Goal: Task Accomplishment & Management: Use online tool/utility

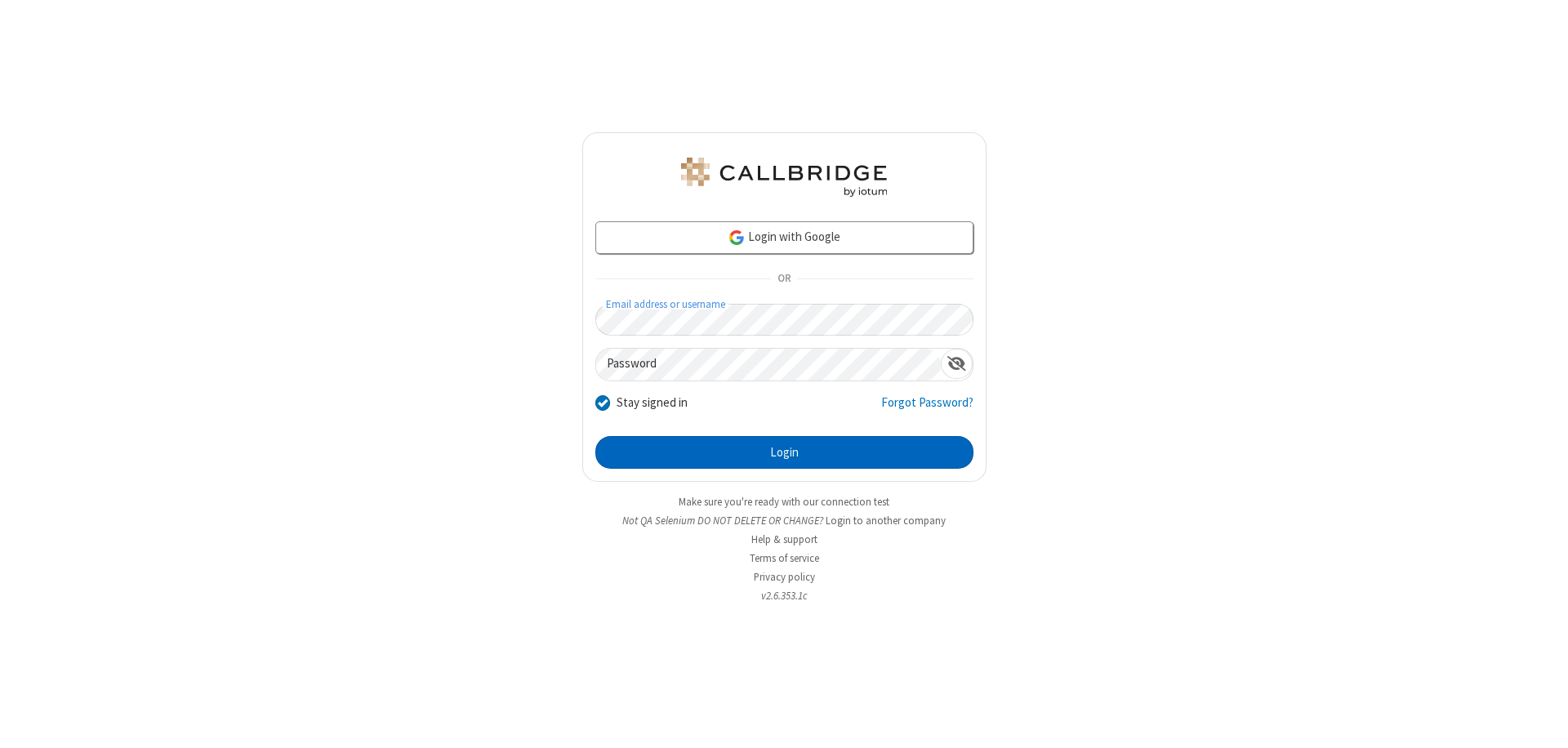
click at [784, 452] on button "Login" at bounding box center [784, 451] width 378 height 32
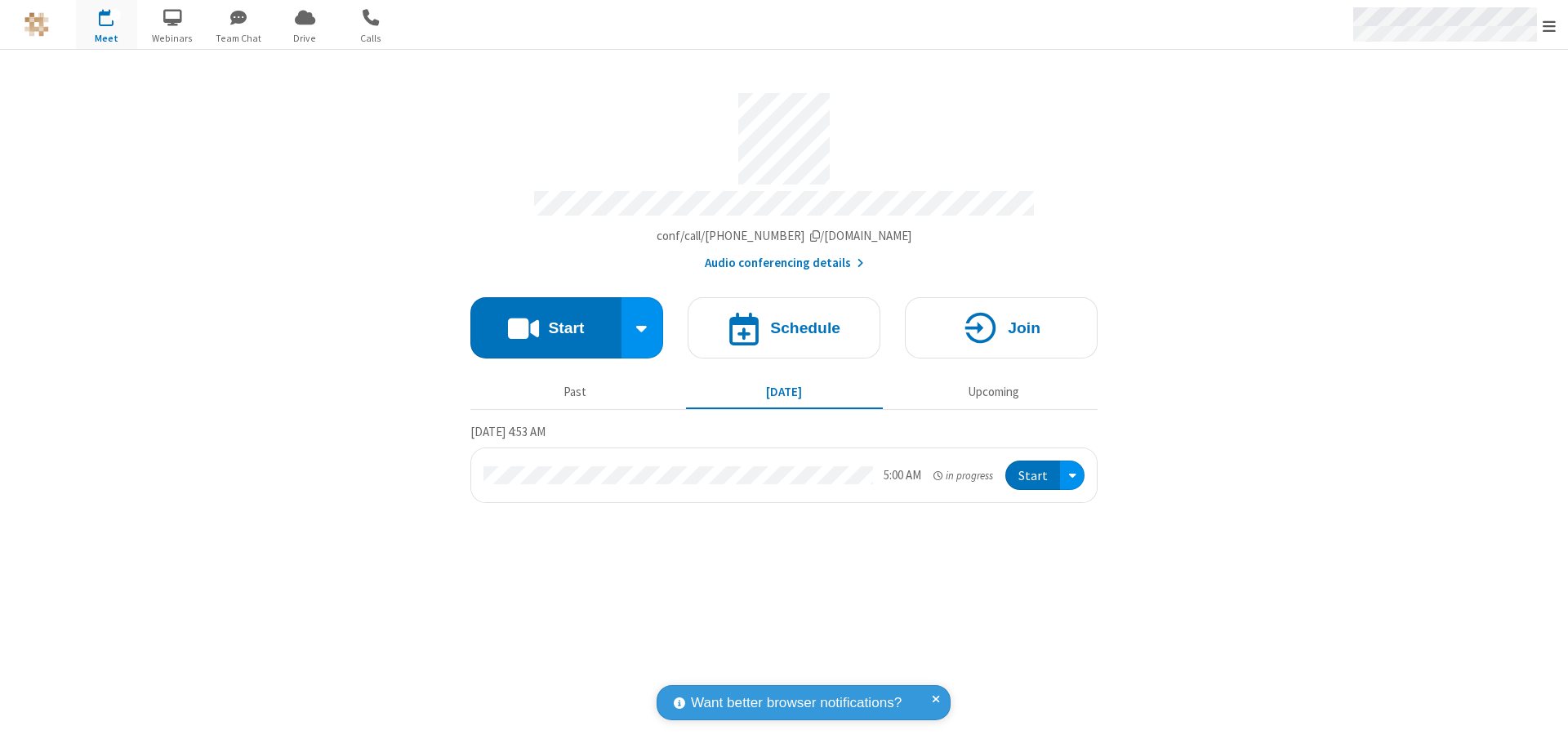
click at [1549, 25] on span "Open menu" at bounding box center [1548, 25] width 13 height 17
click at [305, 37] on span "Drive" at bounding box center [305, 38] width 62 height 15
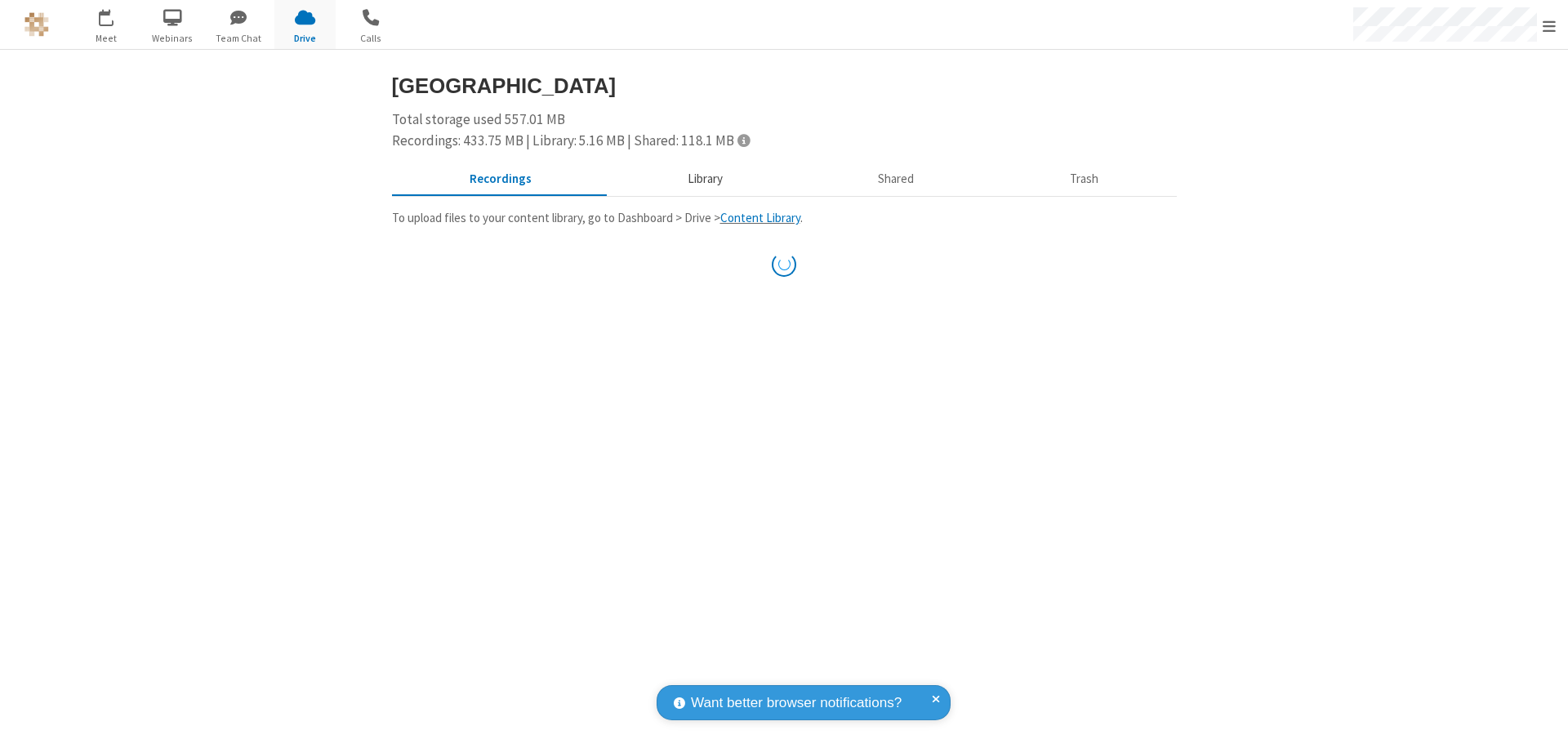
click at [702, 179] on button "Library" at bounding box center [705, 180] width 191 height 31
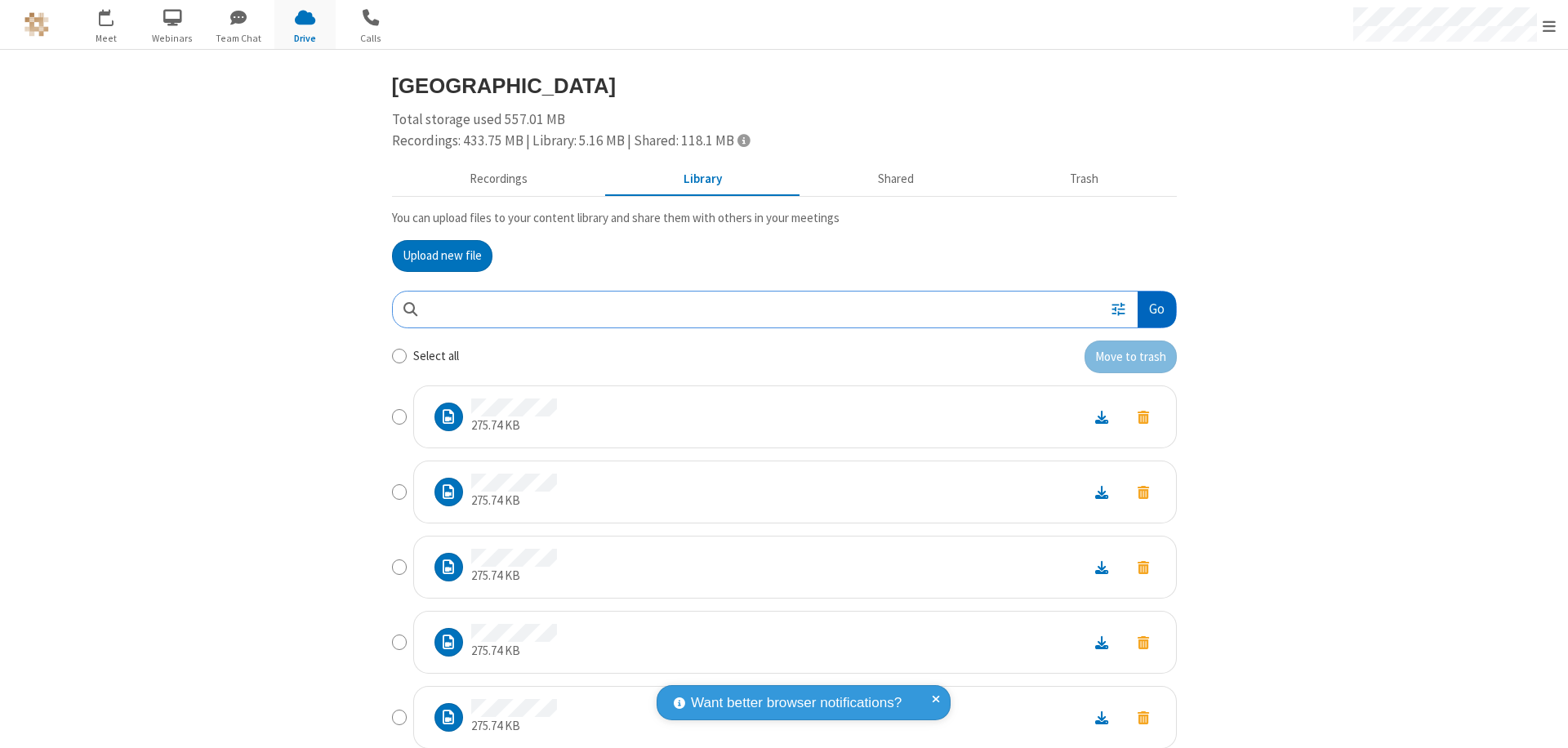
click at [1150, 309] on button "Go" at bounding box center [1157, 310] width 37 height 37
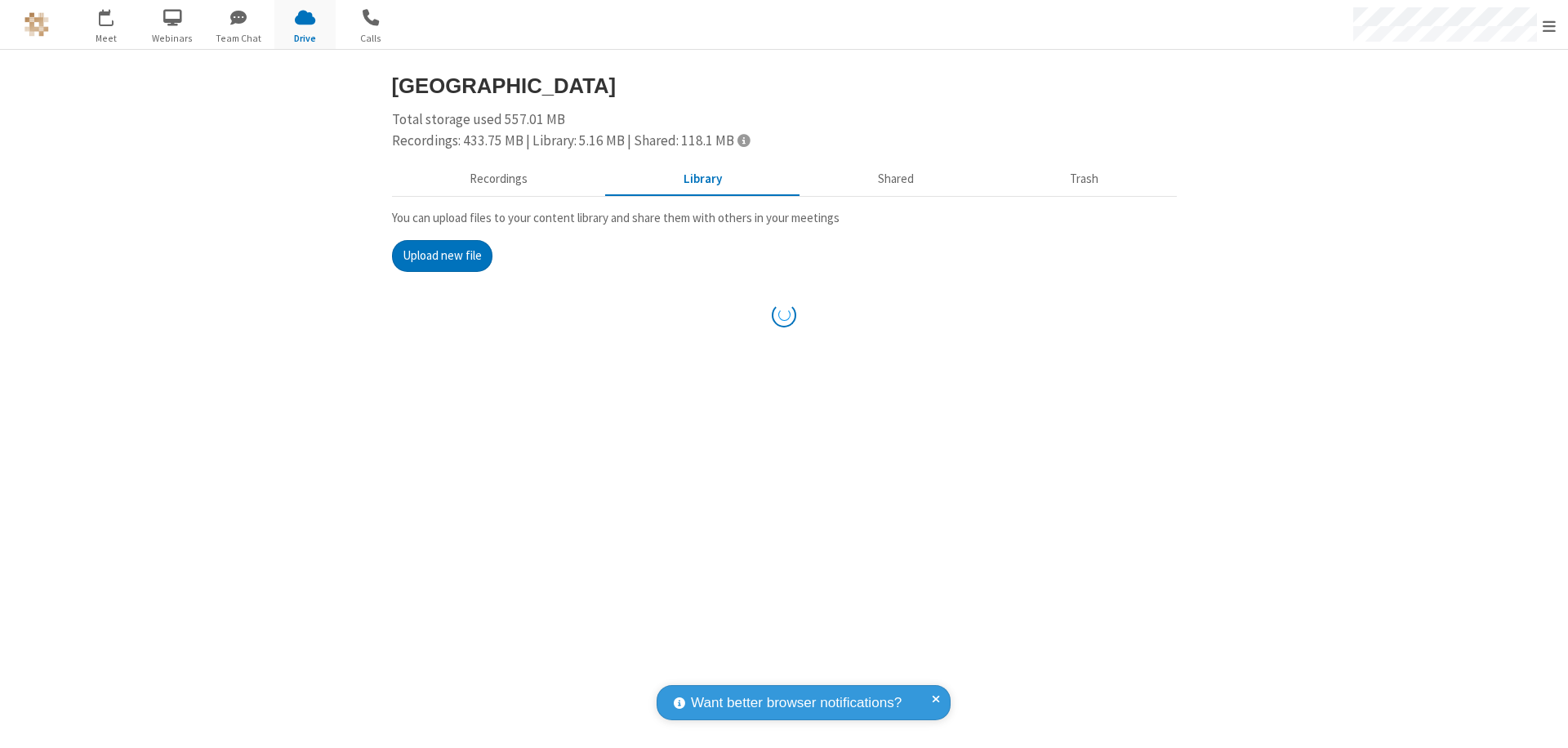
click at [442, 256] on button "Upload new file" at bounding box center [442, 256] width 101 height 32
